Goal: Check status: Check status

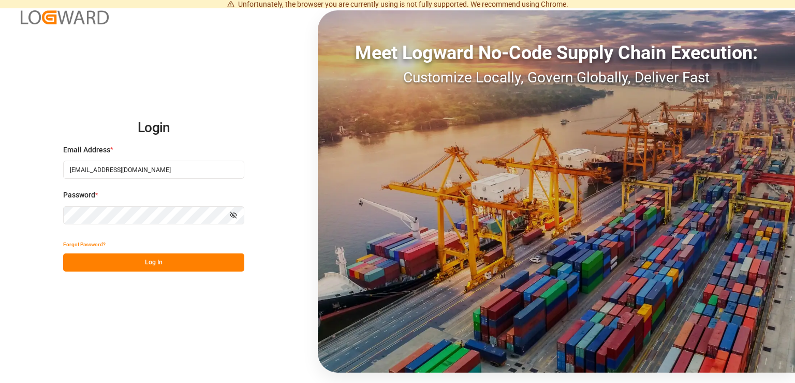
click at [173, 260] on button "Log In" at bounding box center [153, 262] width 181 height 18
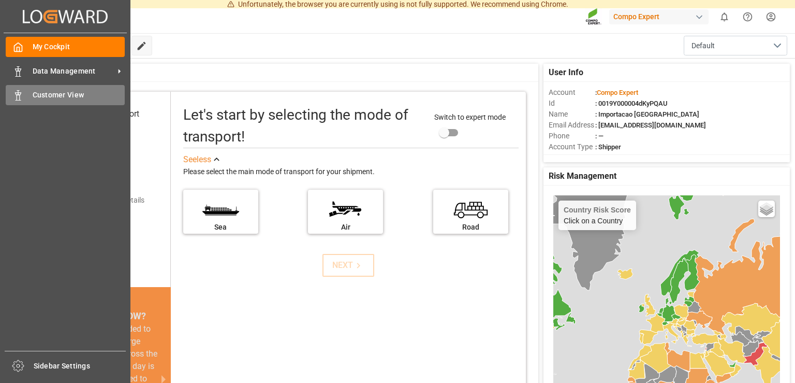
click at [23, 98] on icon at bounding box center [18, 95] width 10 height 10
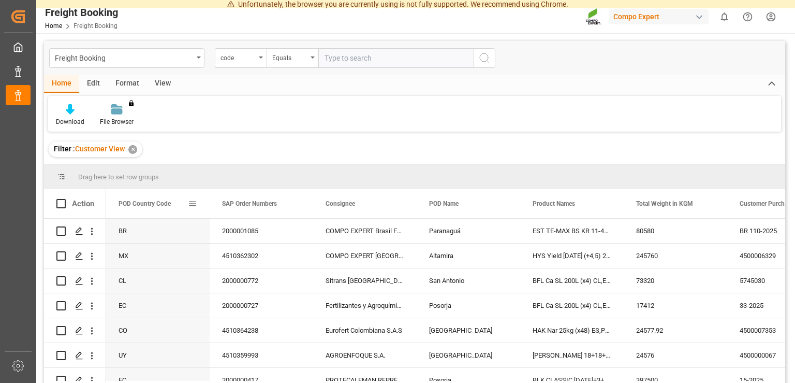
click at [193, 203] on span at bounding box center [192, 203] width 9 height 9
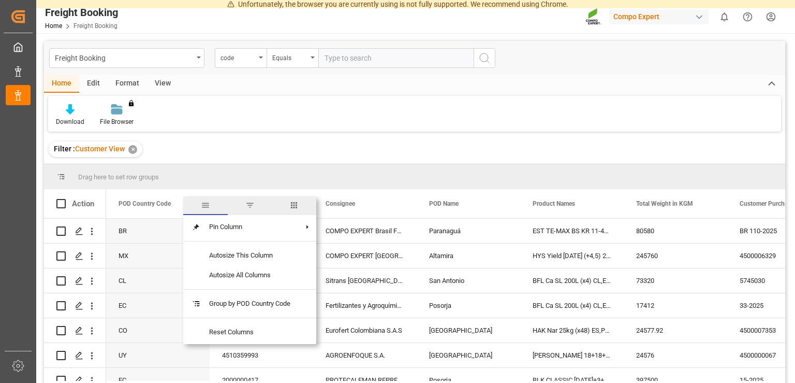
click at [255, 203] on span "filter" at bounding box center [249, 204] width 9 height 9
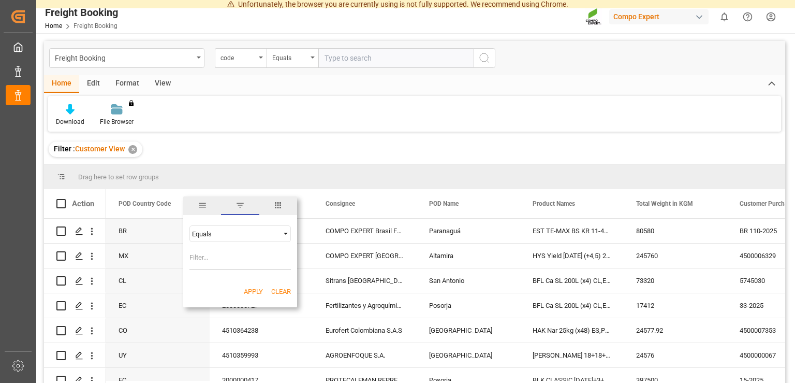
click at [217, 264] on input "Filter Value" at bounding box center [239, 259] width 101 height 21
type input "BR"
click at [251, 294] on button "Apply" at bounding box center [253, 291] width 19 height 10
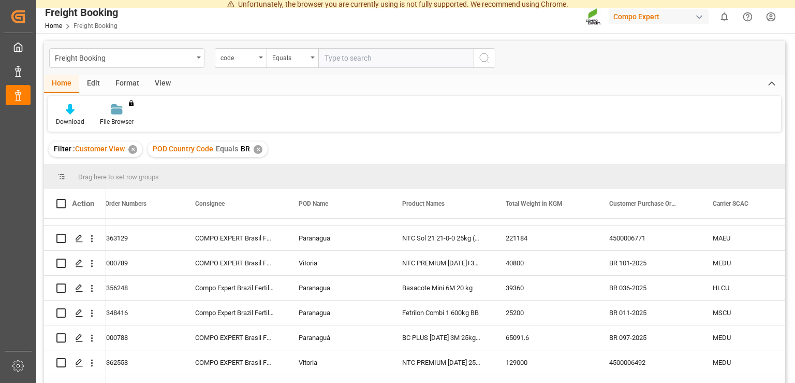
scroll to position [535, 0]
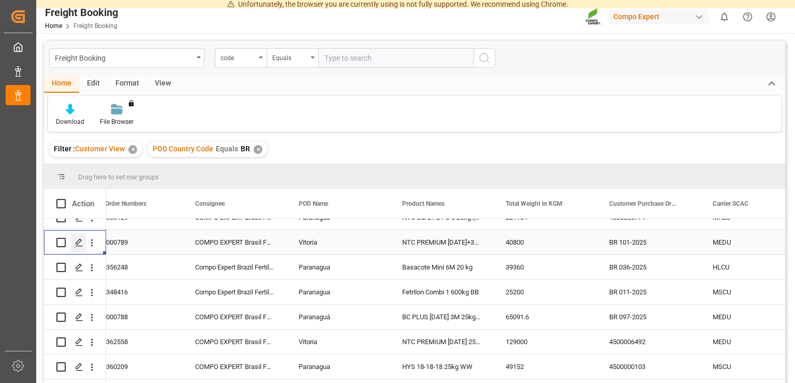
click at [76, 247] on div "Press SPACE to select this row." at bounding box center [79, 242] width 16 height 19
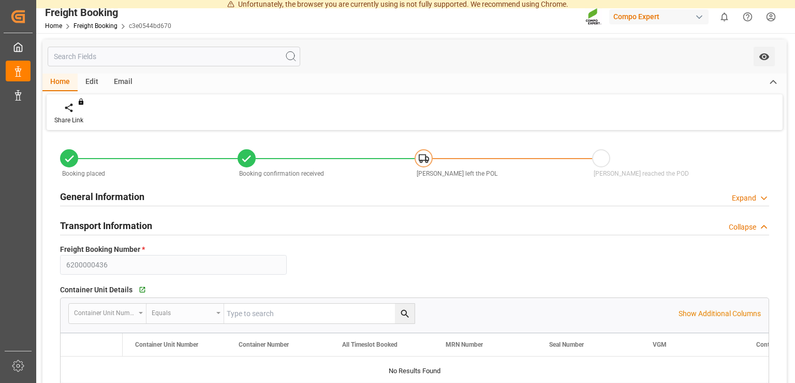
type input "6200000436"
type textarea "BR 101-2025"
type input "2000000789"
type textarea "4100002740"
type textarea "ZSEA"
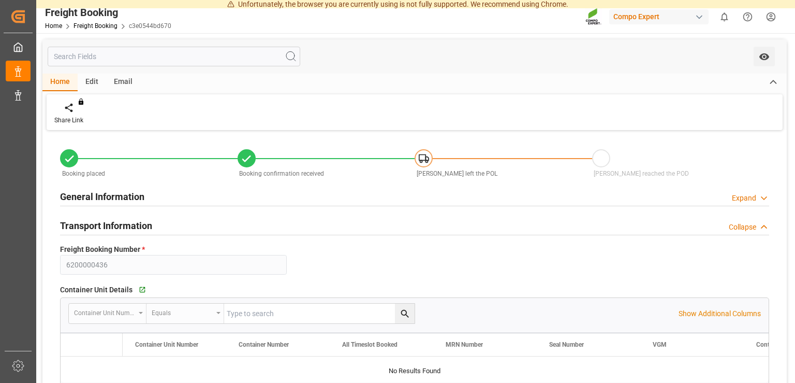
type input "[DATE] 01:00"
type input "MEDU"
type input "459IHA1435431"
type input "[DATE] 01:00"
type input "[DATE] 06:00"
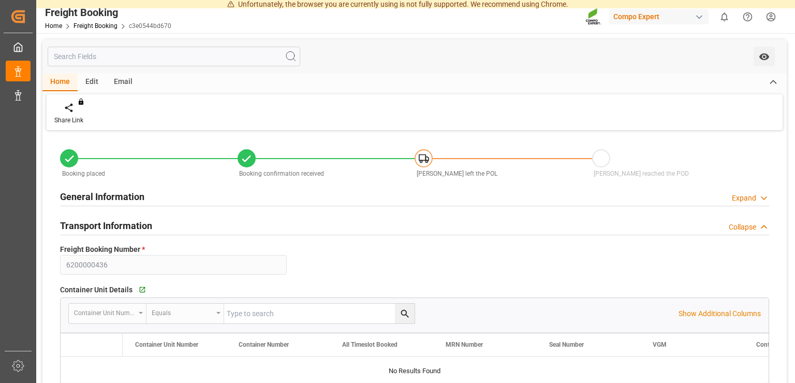
type input "MSC [PERSON_NAME]"
type input "9720483"
type input "BEANR"
type input "[GEOGRAPHIC_DATA]"
type input "BRVIX"
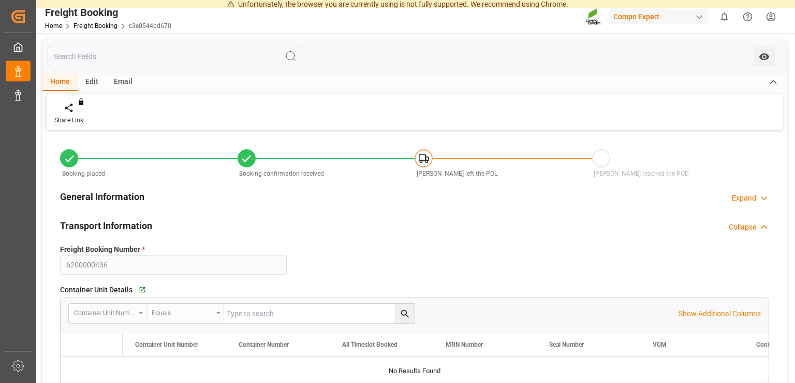
type input "Vitoria"
type textarea "CIF"
type textarea "SP_EWM"
type textarea "NTC PREMIUM [DATE]+3+TE 1T ISPM BB"
type textarea "2567202000"
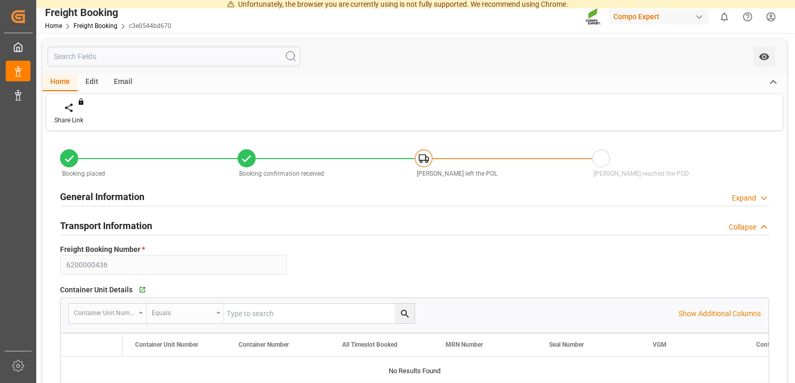
type input "0"
type input "[DATE] 10:43"
type input "[DATE] 10:44"
type input "[DATE] 15:53"
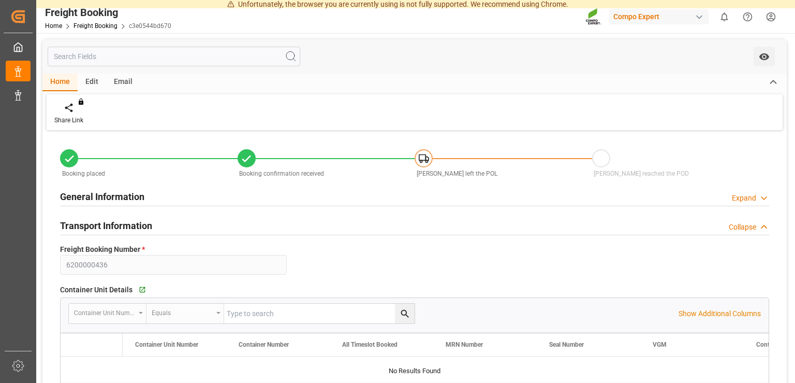
type input "[DATE] 15:53"
type input "40800"
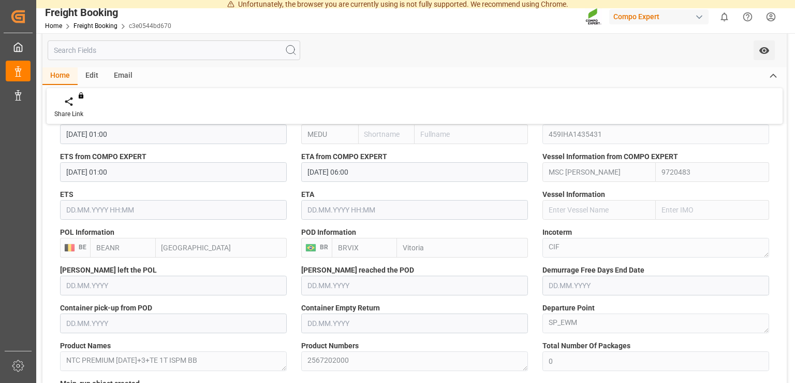
scroll to position [574, 0]
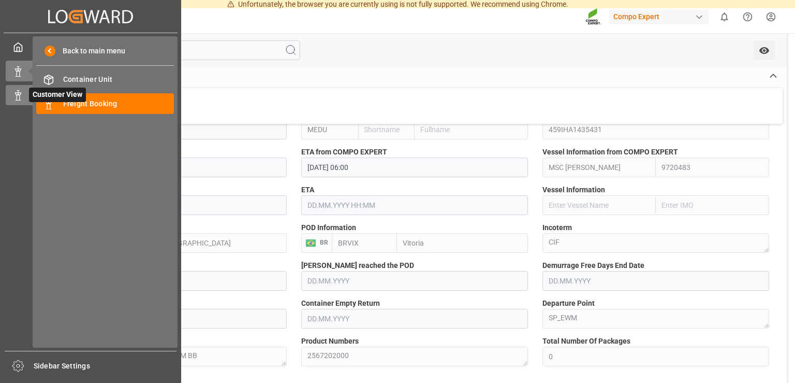
click at [15, 96] on icon at bounding box center [18, 95] width 10 height 10
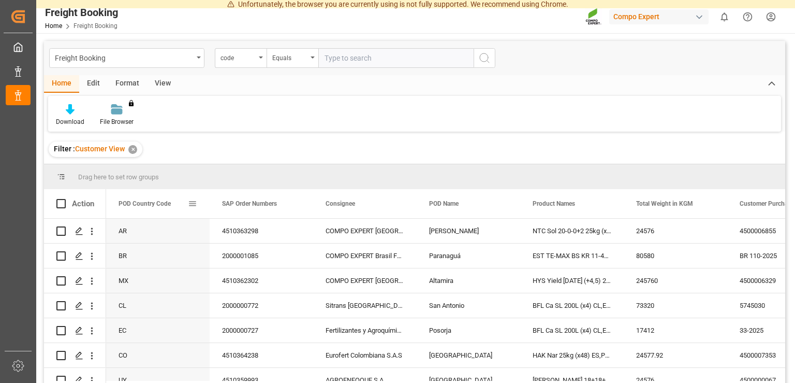
click at [191, 203] on span at bounding box center [192, 203] width 9 height 9
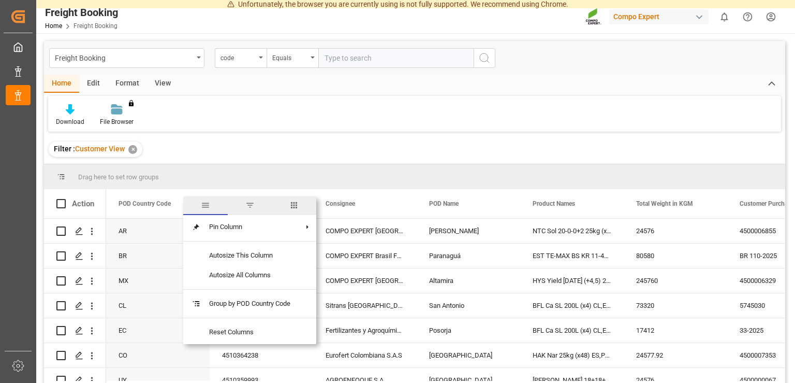
click at [250, 209] on span "filter" at bounding box center [249, 204] width 9 height 9
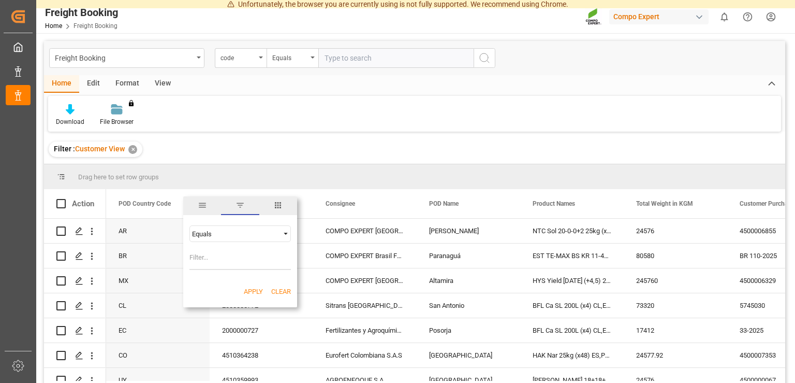
click at [216, 258] on input "Filter Value" at bounding box center [239, 259] width 101 height 21
type input "BR"
click at [251, 289] on button "Apply" at bounding box center [253, 291] width 19 height 10
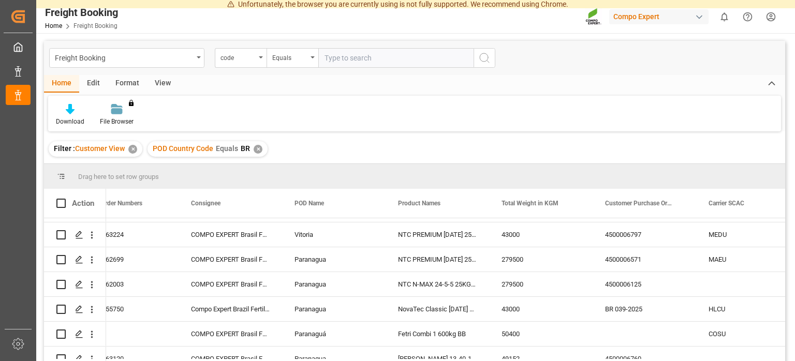
scroll to position [0, 135]
